Goal: Find specific fact: Find specific fact

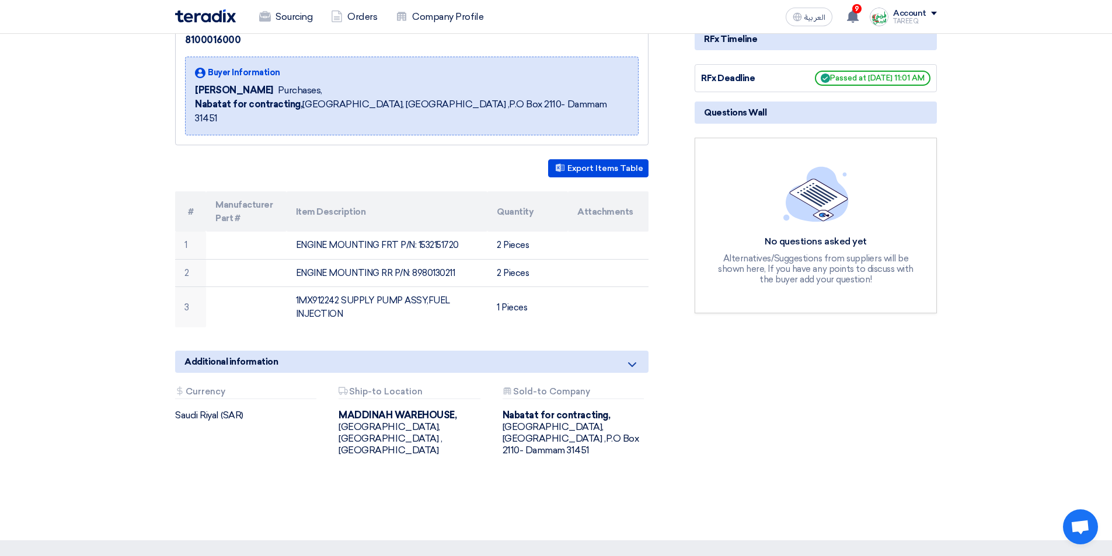
scroll to position [175, 0]
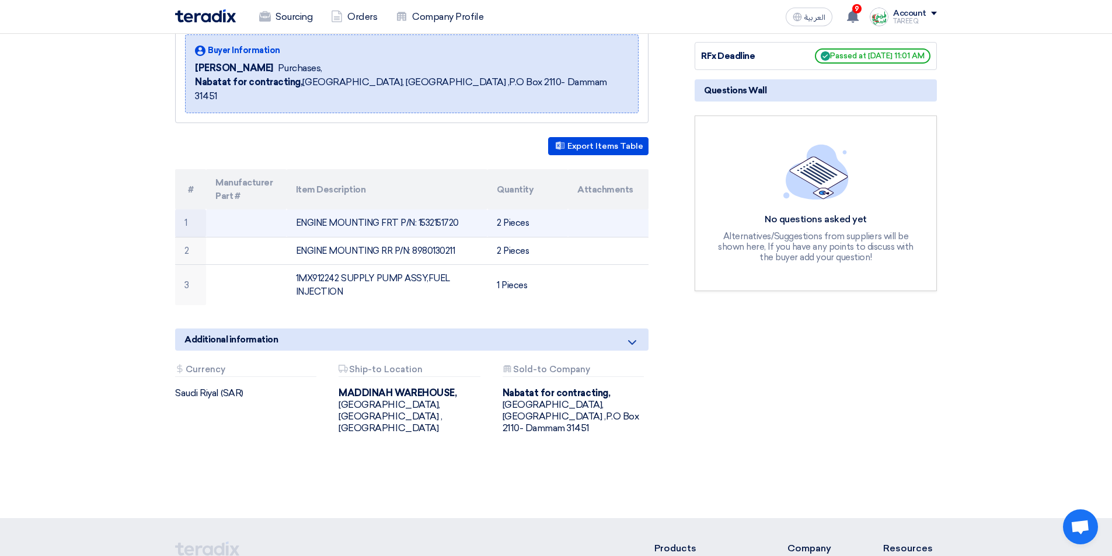
click at [447, 210] on td "ENGINE MOUNTING FRT P/N: 1532151720" at bounding box center [387, 223] width 201 height 27
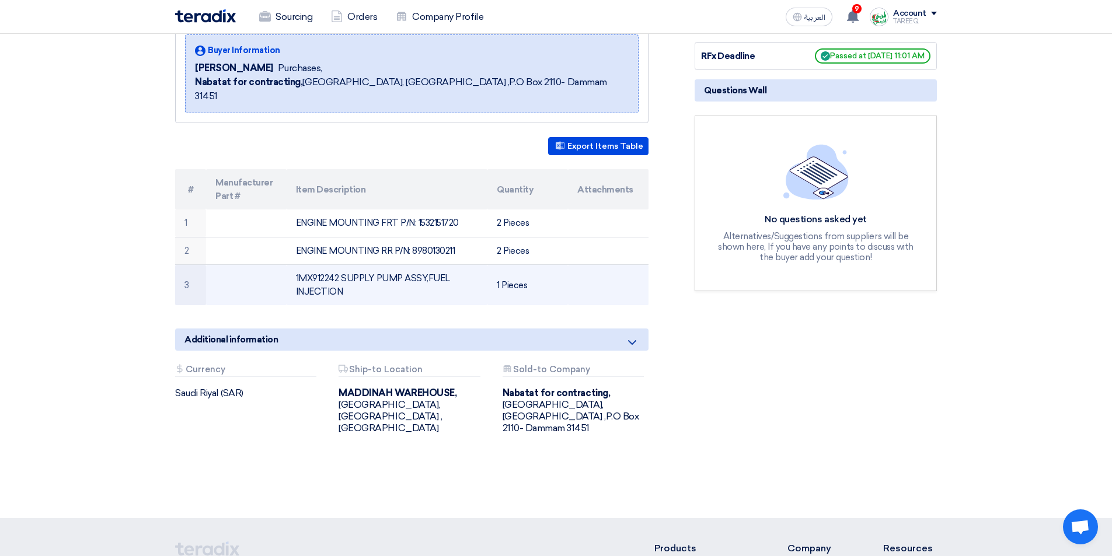
copy td "1532151720"
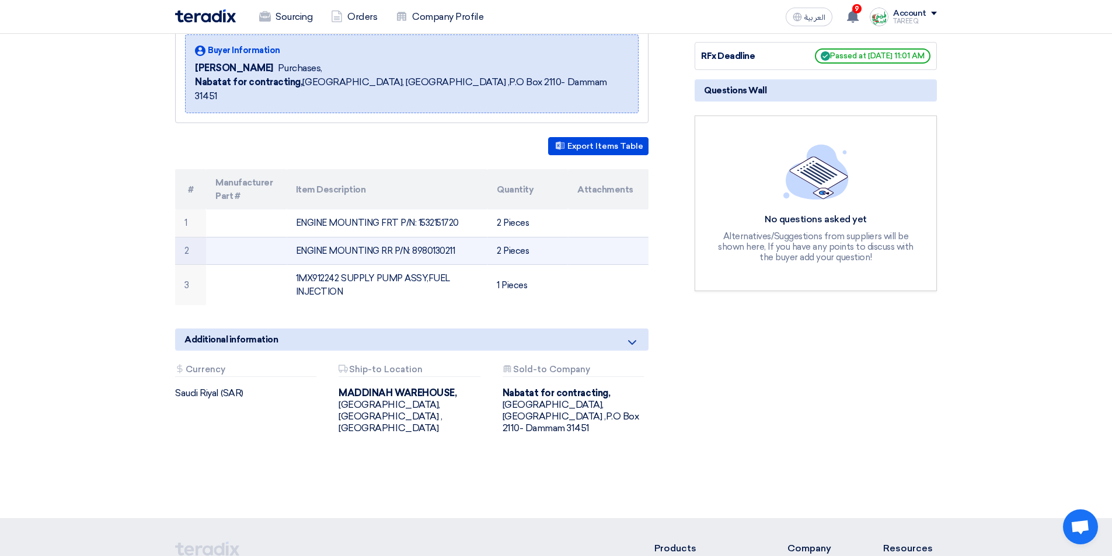
click at [432, 237] on td "ENGINE MOUNTING RR P/N: 8980130211" at bounding box center [387, 251] width 201 height 28
copy td "8980130211"
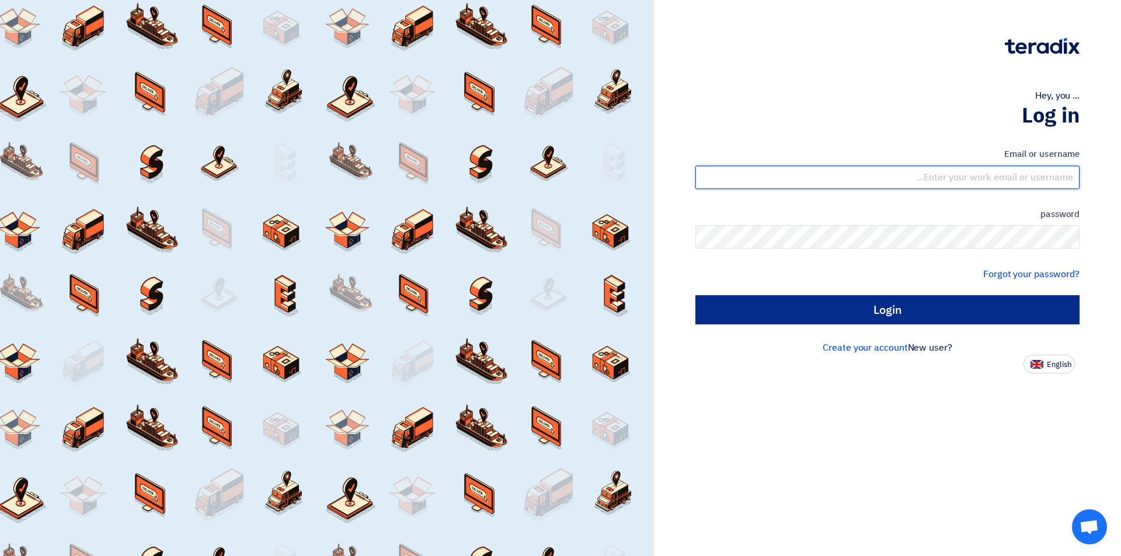
type input "[EMAIL_ADDRESS][DOMAIN_NAME]"
click at [821, 309] on input "Login" at bounding box center [887, 309] width 384 height 29
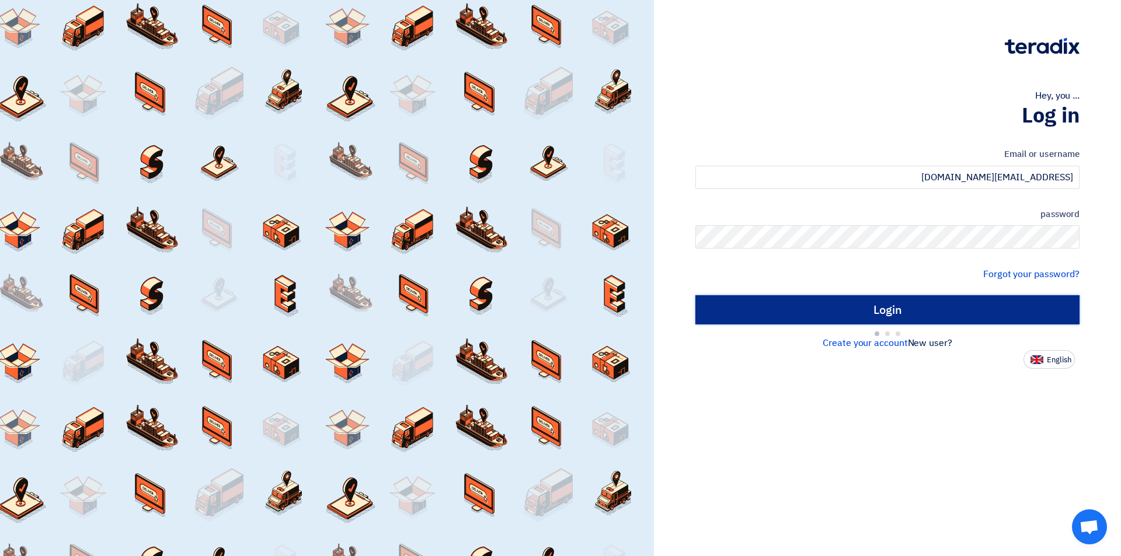
type input "Sign in"
